Goal: Task Accomplishment & Management: Use online tool/utility

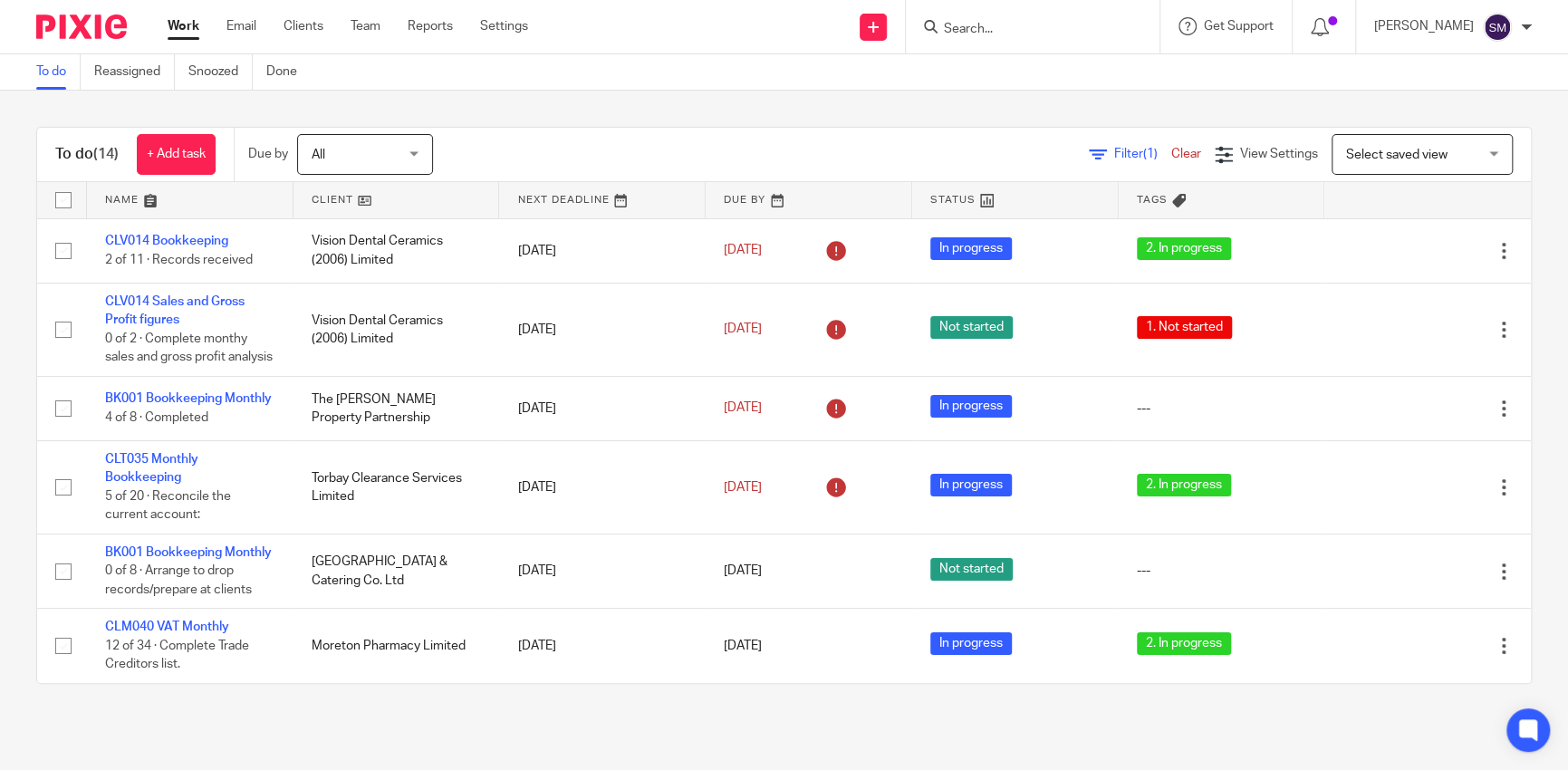
click at [959, 28] on input "Search" at bounding box center [1024, 29] width 163 height 17
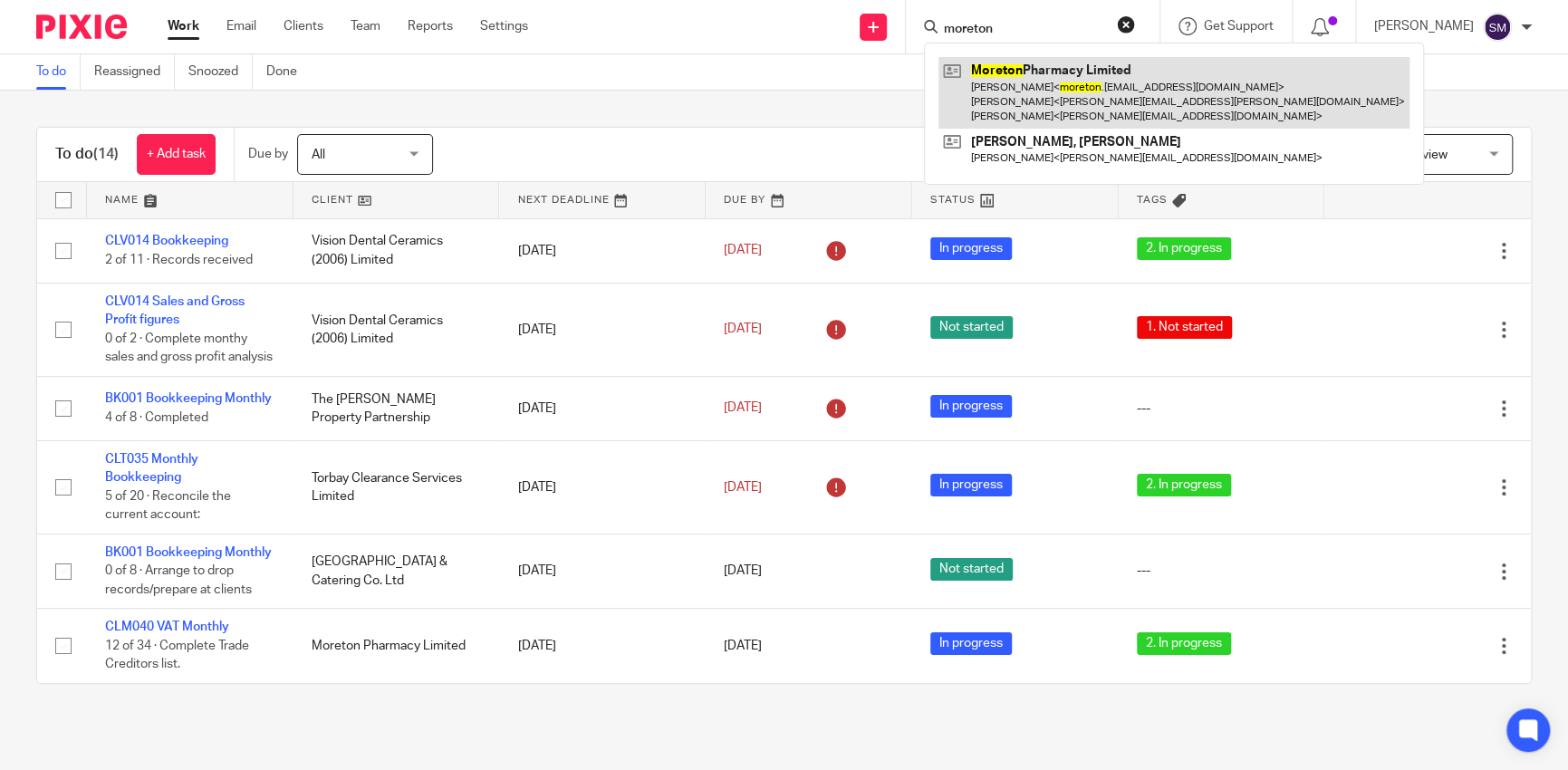
type input "moreton"
click at [1044, 81] on link at bounding box center [1174, 93] width 471 height 72
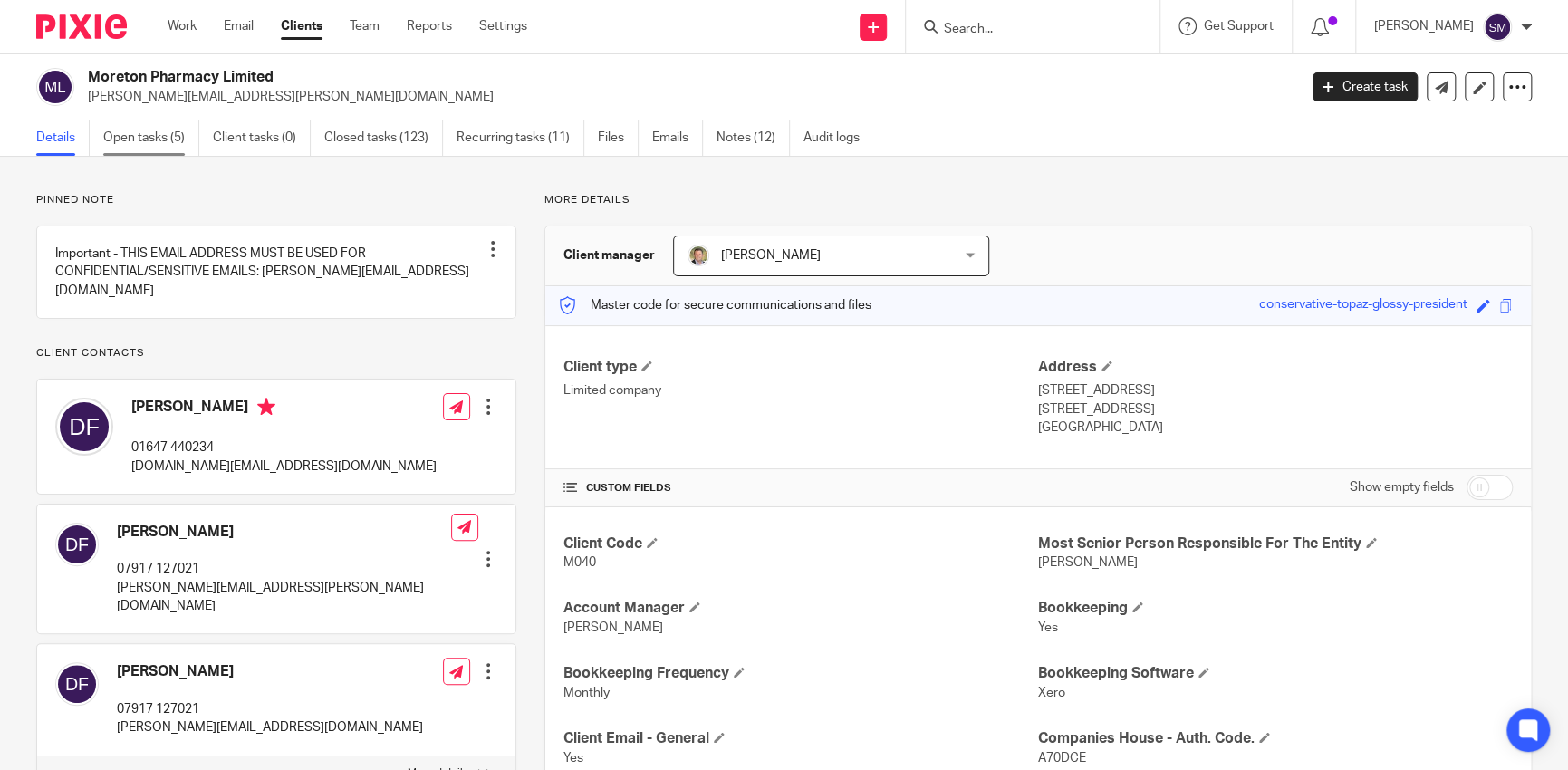
click at [152, 135] on link "Open tasks (5)" at bounding box center [151, 138] width 96 height 35
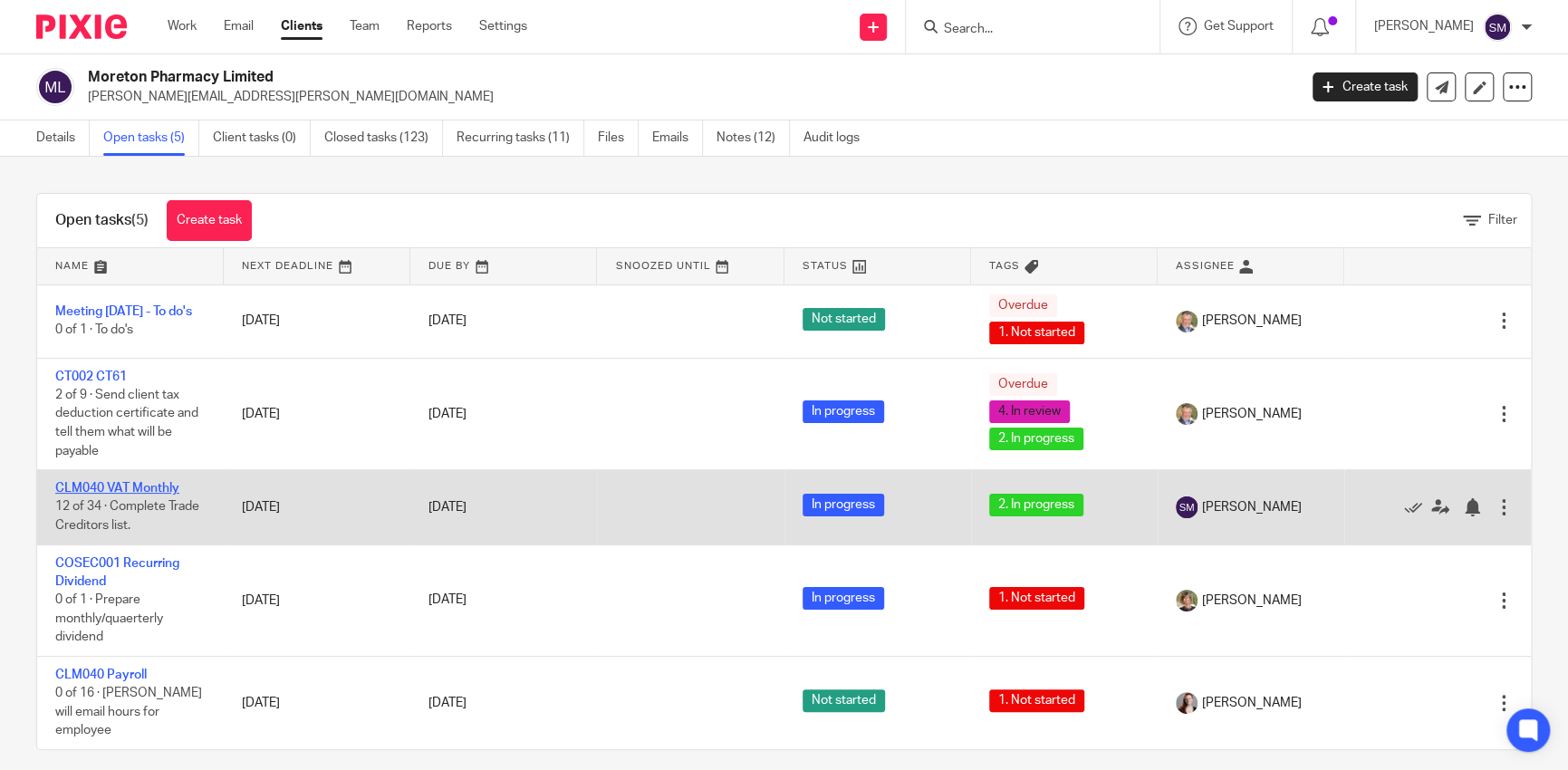
click at [126, 489] on link "CLM040 VAT Monthly" at bounding box center [118, 487] width 124 height 13
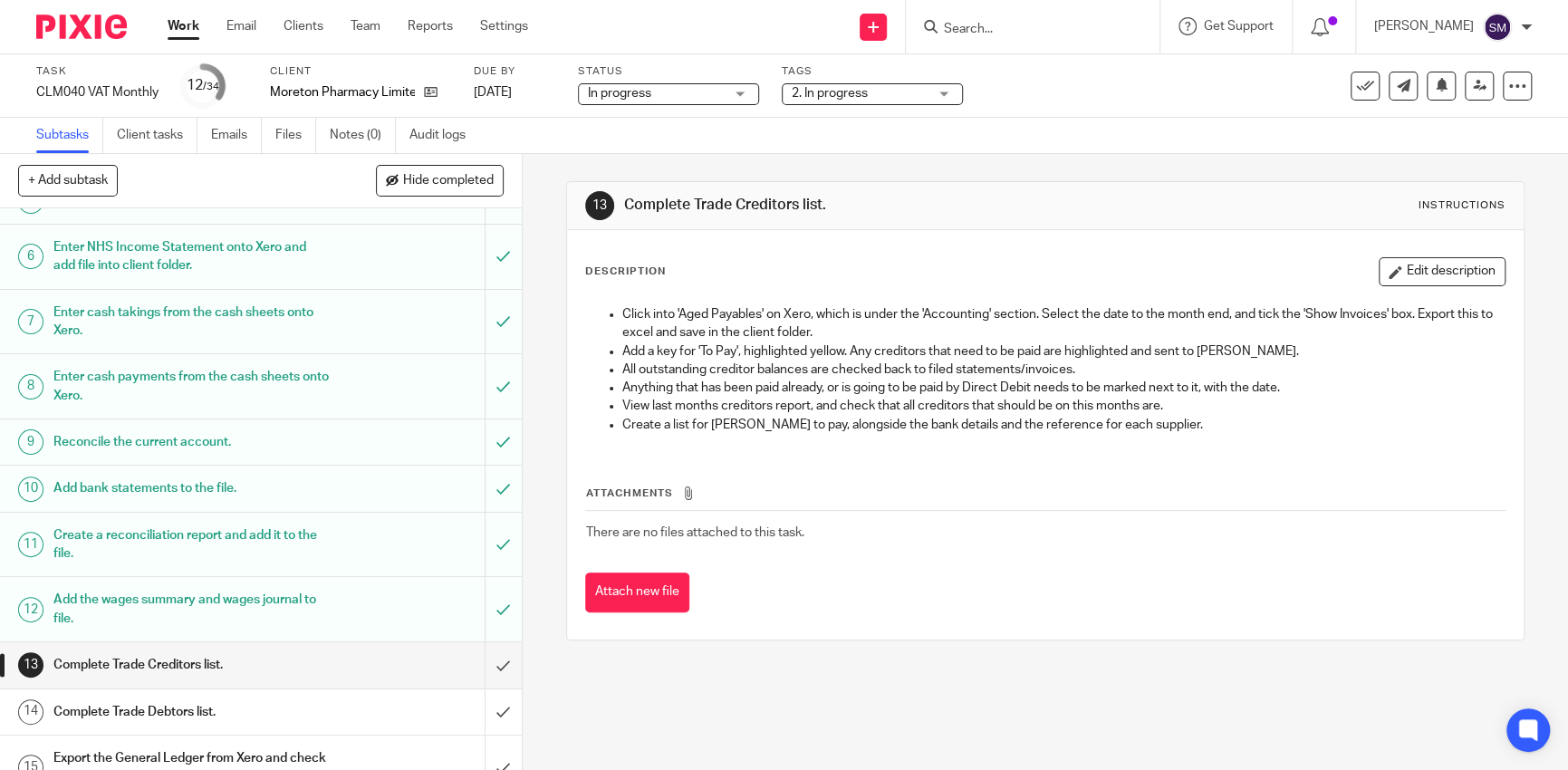
scroll to position [452, 0]
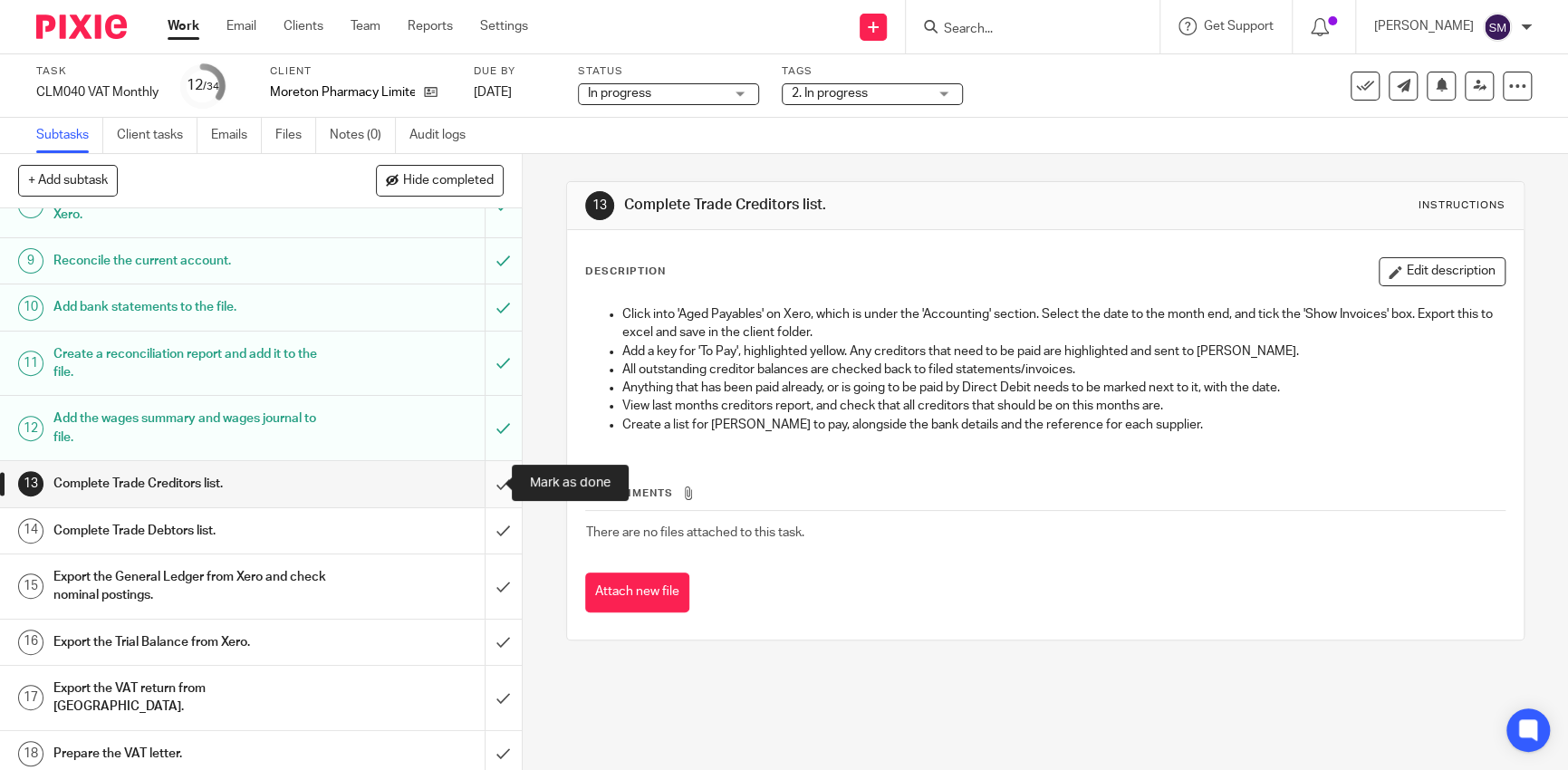
click at [493, 478] on input "submit" at bounding box center [260, 484] width 522 height 46
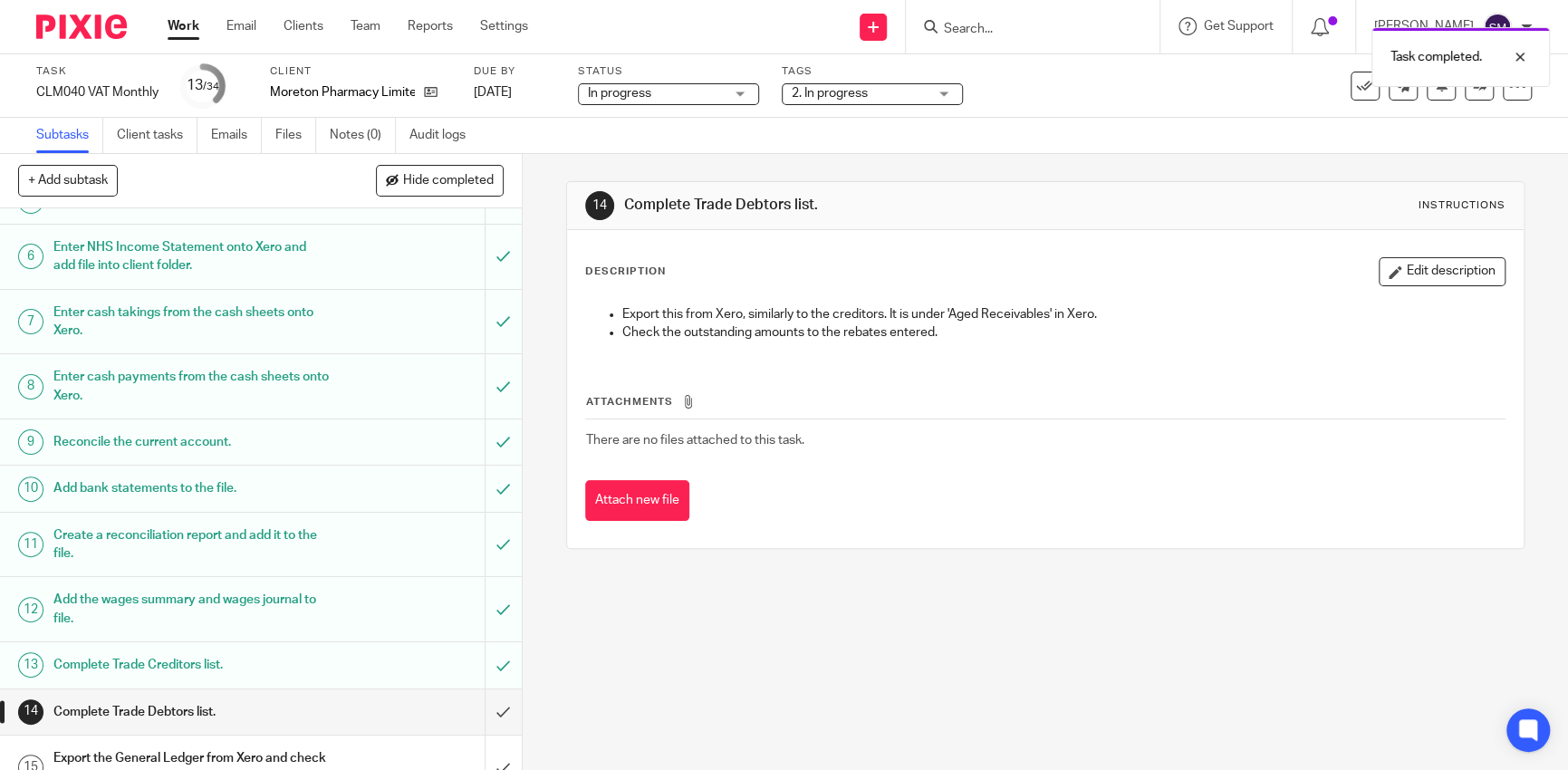
scroll to position [362, 0]
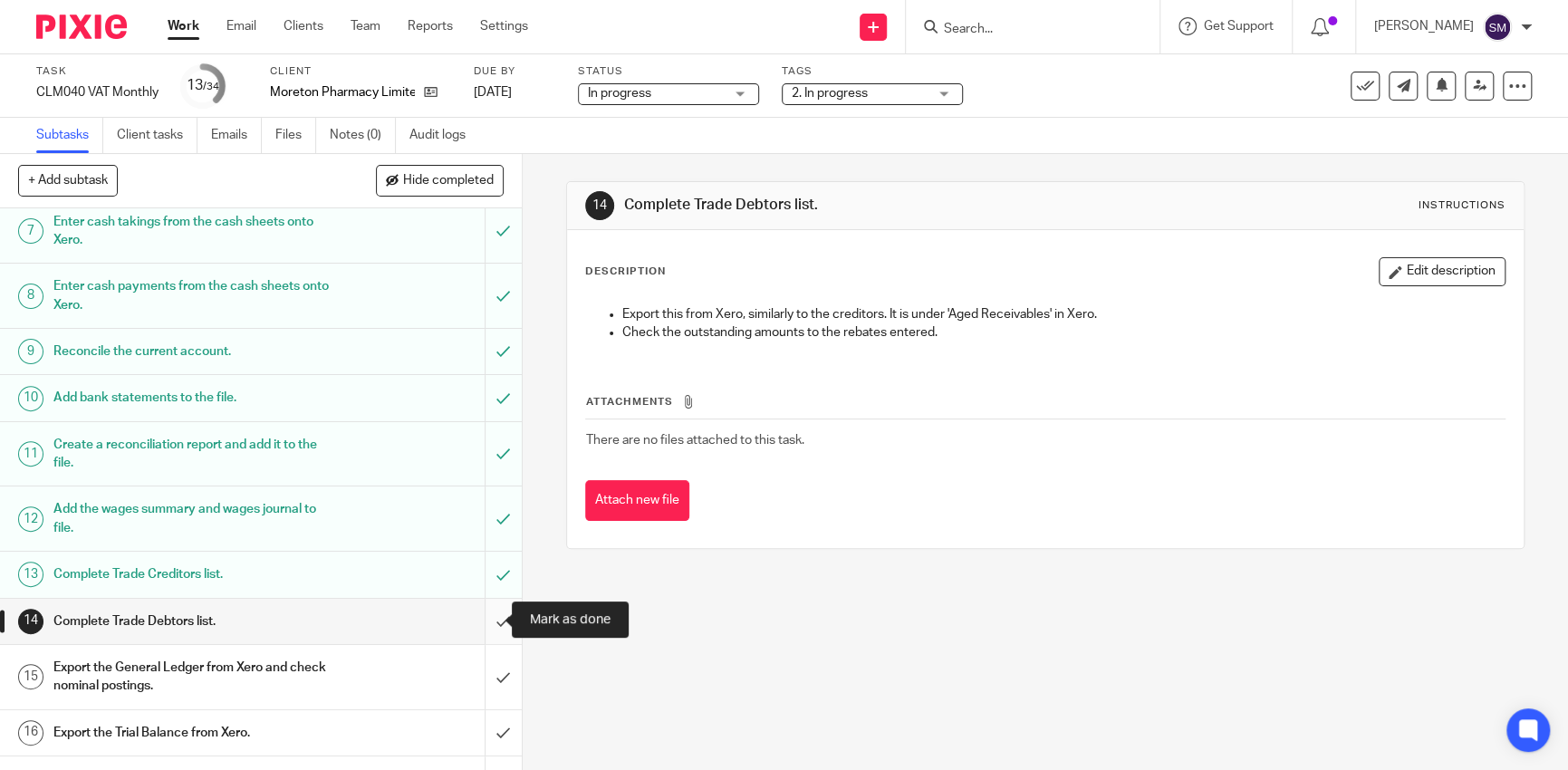
click at [477, 612] on input "submit" at bounding box center [260, 620] width 522 height 46
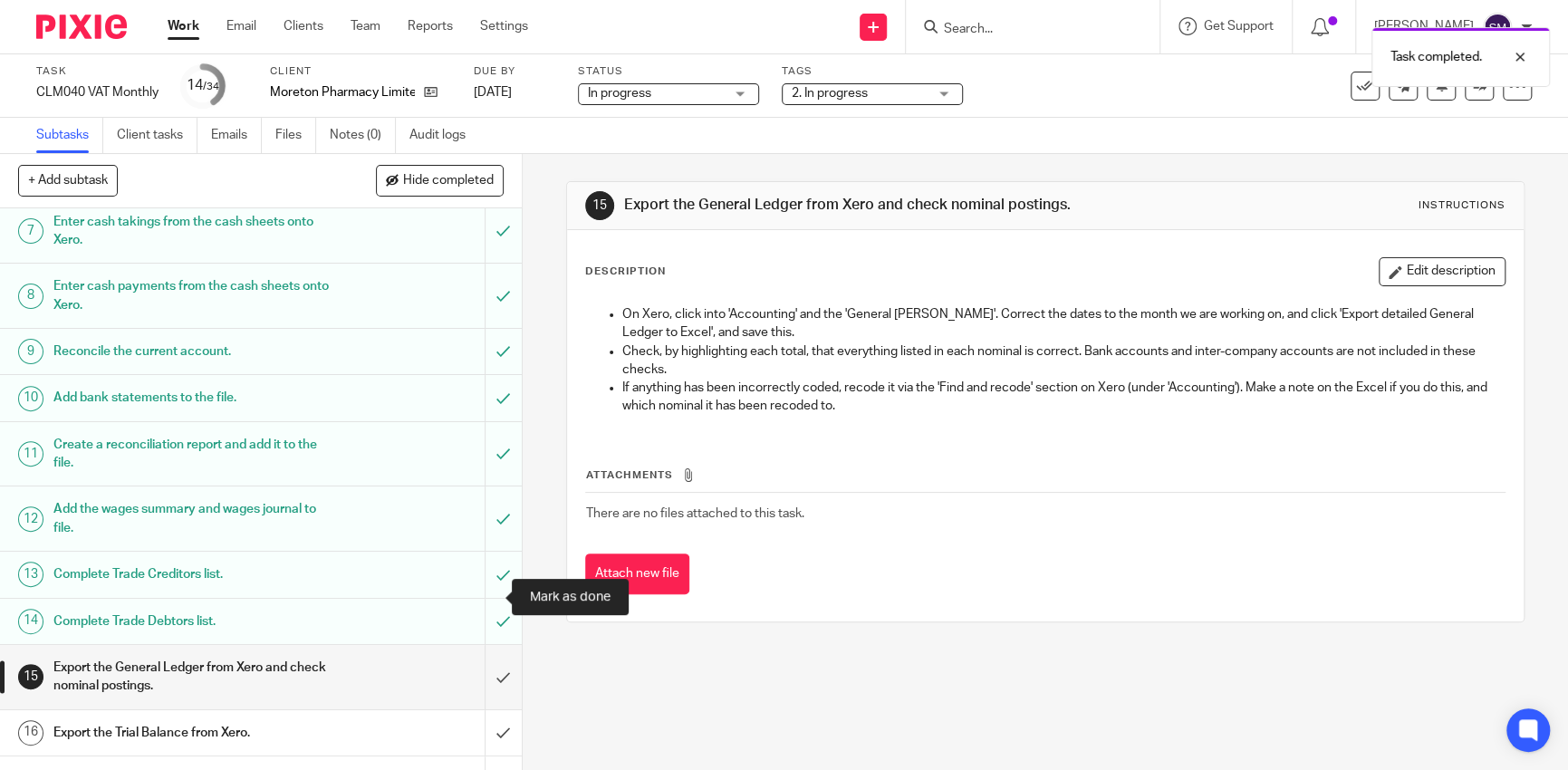
scroll to position [544, 0]
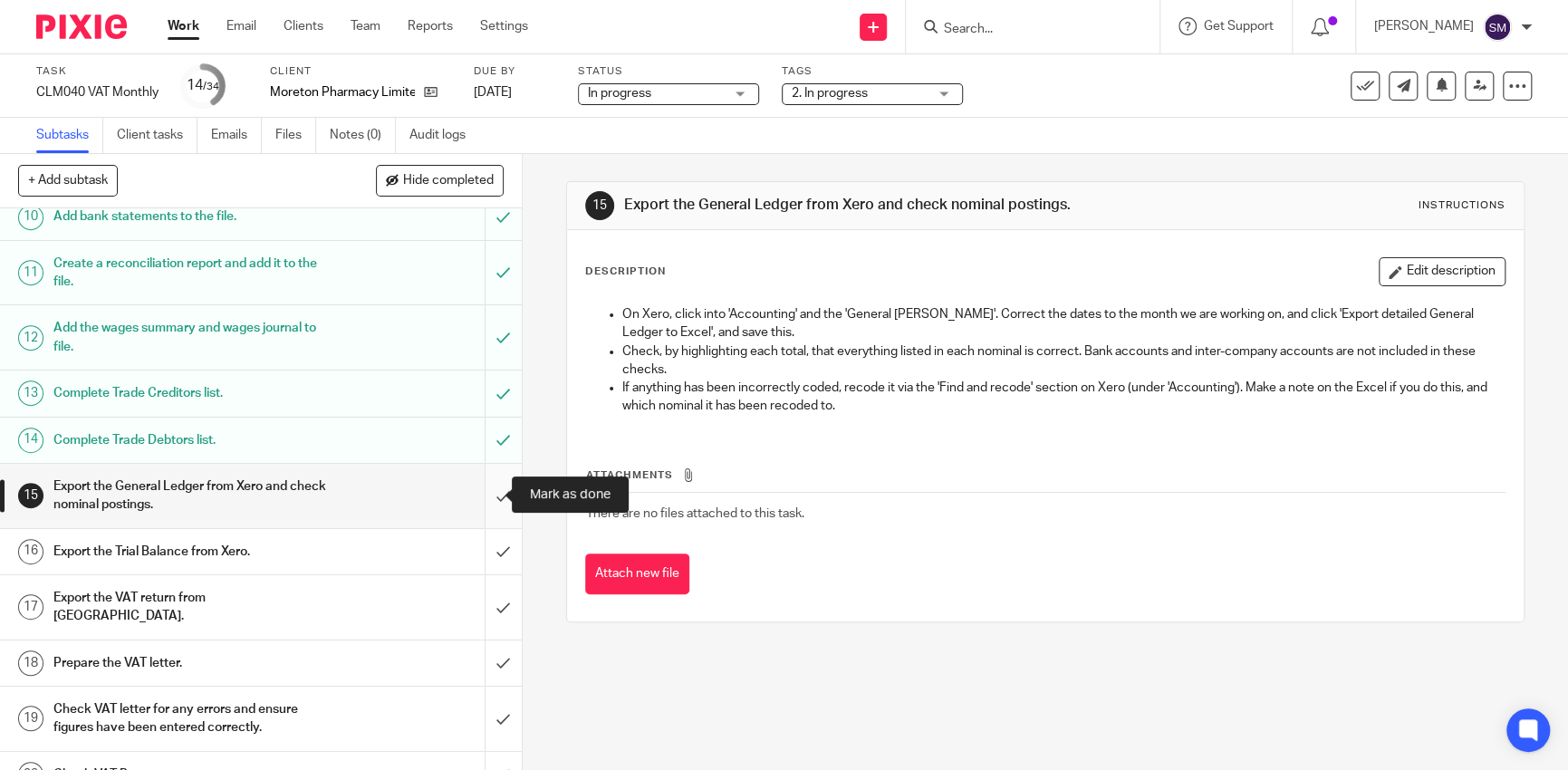
click at [483, 496] on input "submit" at bounding box center [260, 496] width 522 height 64
